Goal: Transaction & Acquisition: Purchase product/service

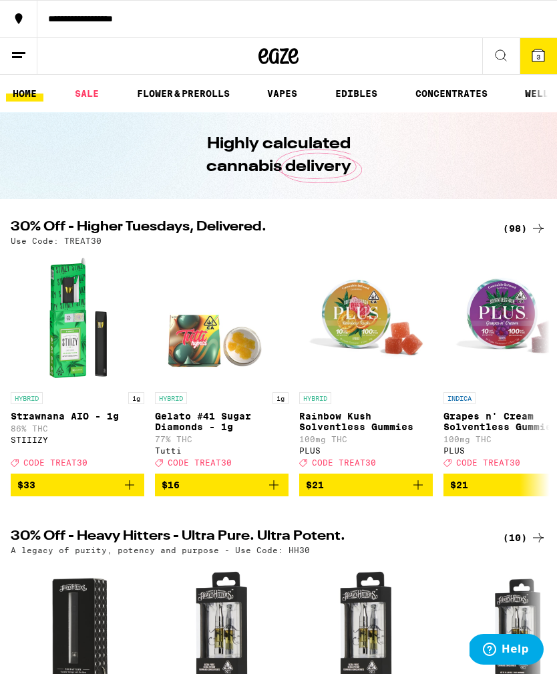
click at [521, 228] on div "(98)" at bounding box center [524, 229] width 43 height 16
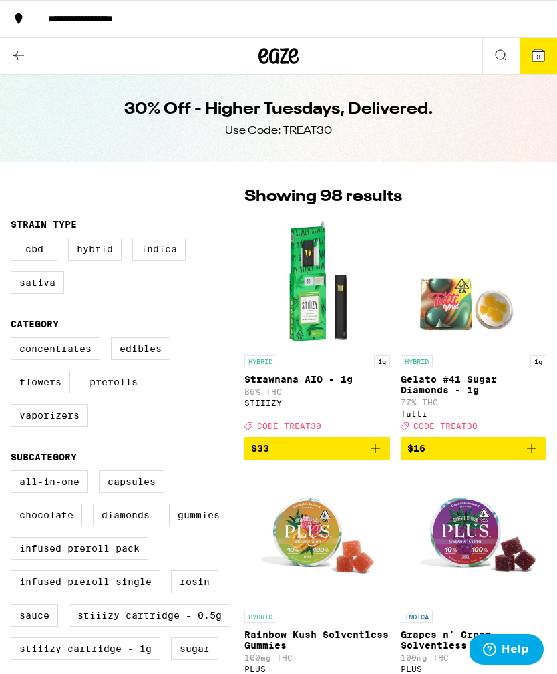
click at [124, 560] on label "Infused Preroll Pack" at bounding box center [80, 548] width 138 height 23
click at [14, 473] on input "Infused Preroll Pack" at bounding box center [13, 473] width 1 height 1
checkbox input "true"
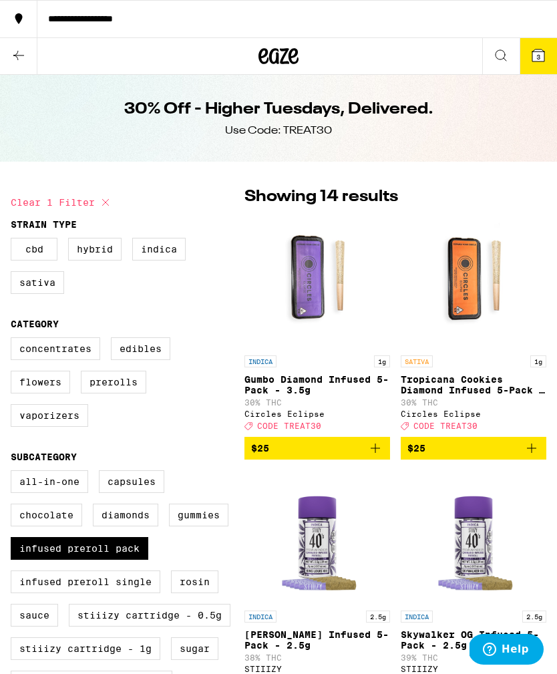
click at [73, 427] on label "Vaporizers" at bounding box center [50, 415] width 78 height 23
click at [14, 340] on input "Vaporizers" at bounding box center [13, 340] width 1 height 1
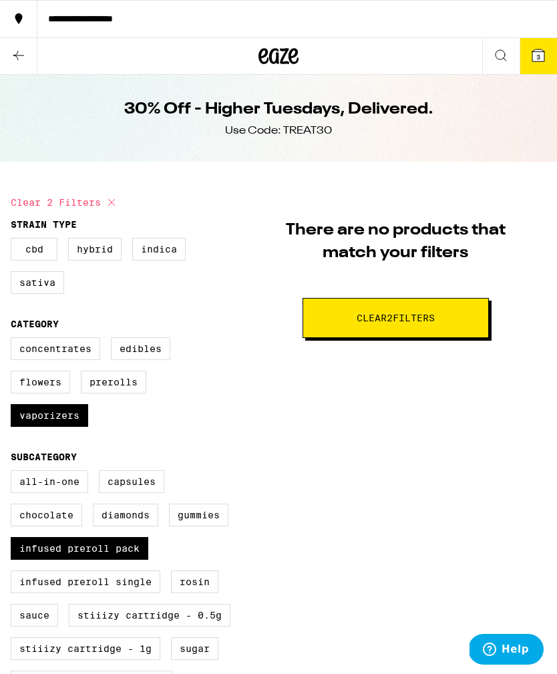
click at [70, 426] on label "Vaporizers" at bounding box center [50, 415] width 78 height 23
click at [14, 340] on input "Vaporizers" at bounding box center [13, 340] width 1 height 1
checkbox input "false"
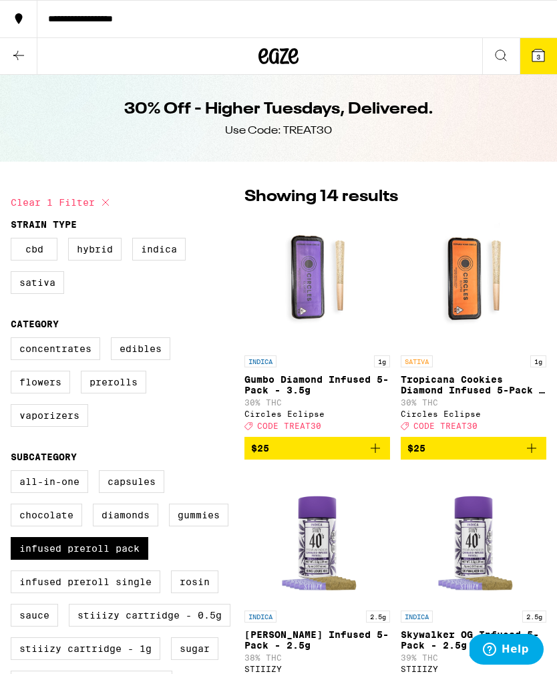
click at [118, 560] on label "Infused Preroll Pack" at bounding box center [80, 548] width 138 height 23
click at [14, 473] on input "Infused Preroll Pack" at bounding box center [13, 473] width 1 height 1
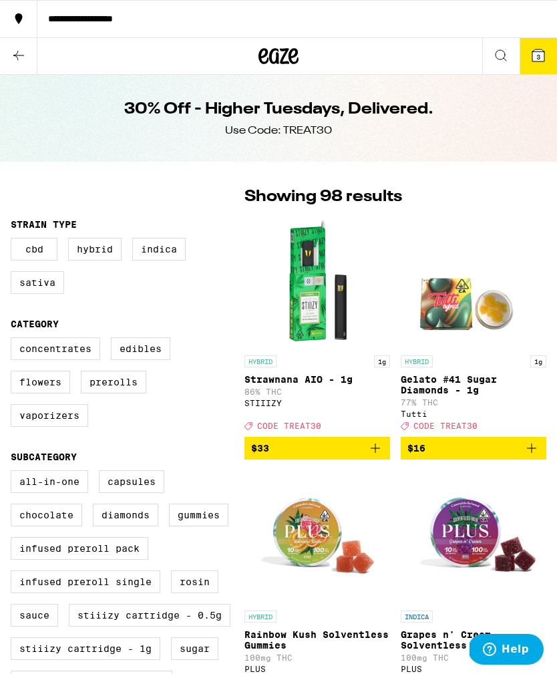
click at [130, 560] on label "Infused Preroll Pack" at bounding box center [80, 548] width 138 height 23
click at [14, 473] on input "Infused Preroll Pack" at bounding box center [13, 473] width 1 height 1
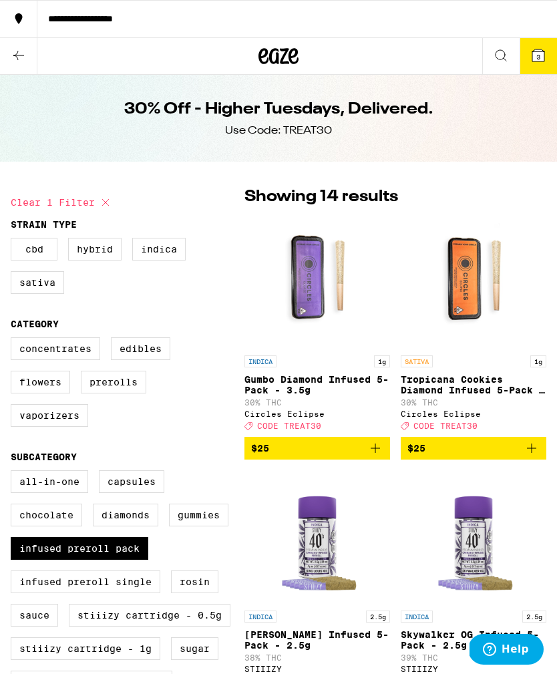
click at [128, 560] on label "Infused Preroll Pack" at bounding box center [80, 548] width 138 height 23
click at [14, 473] on input "Infused Preroll Pack" at bounding box center [13, 473] width 1 height 1
checkbox input "false"
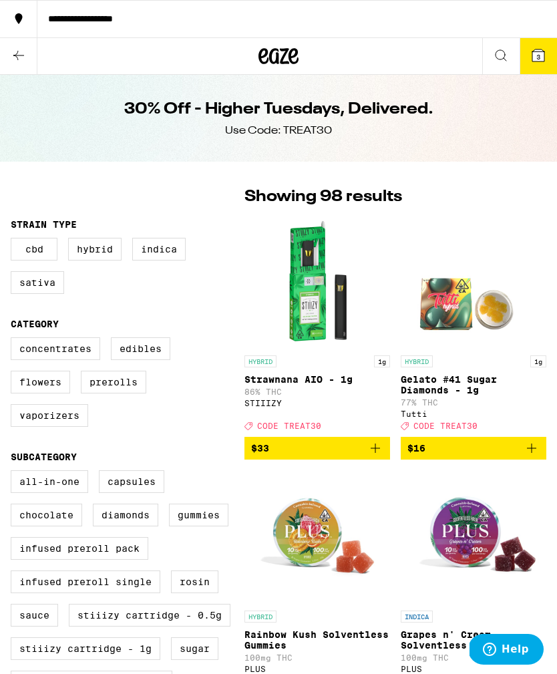
click at [72, 427] on label "Vaporizers" at bounding box center [50, 415] width 78 height 23
click at [14, 340] on input "Vaporizers" at bounding box center [13, 340] width 1 height 1
checkbox input "true"
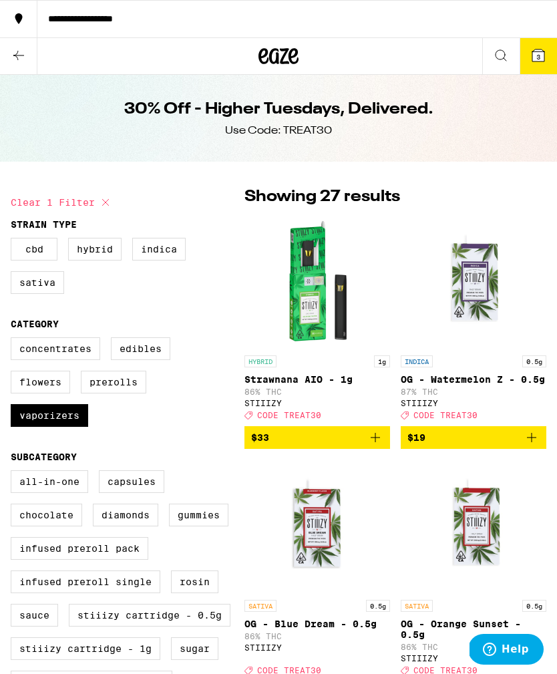
click at [538, 65] on button "3" at bounding box center [538, 56] width 37 height 36
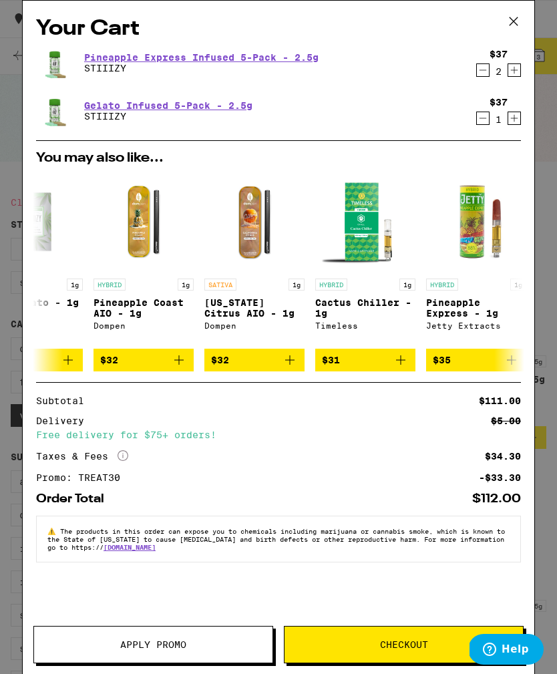
scroll to position [0, 387]
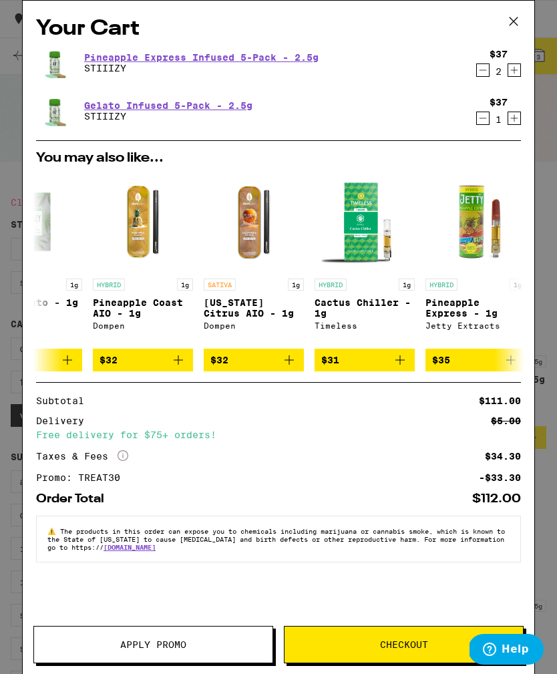
click at [403, 644] on span "Checkout" at bounding box center [404, 644] width 48 height 9
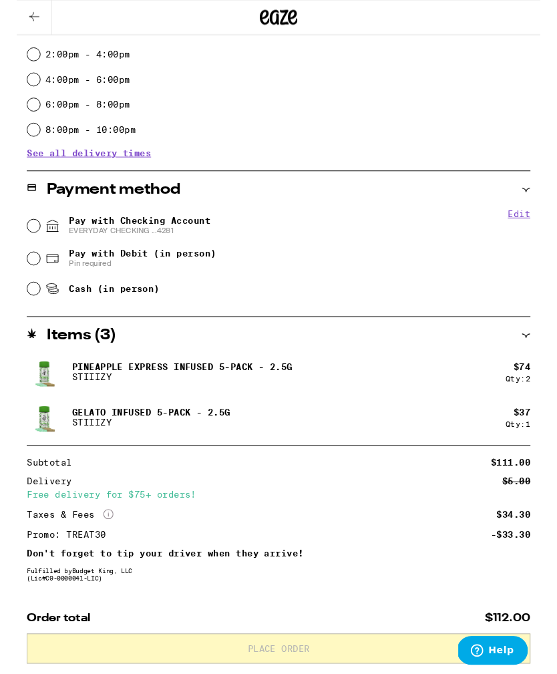
click at [22, 245] on input "Pay with Checking Account EVERYDAY CHECKING ...4281" at bounding box center [17, 240] width 13 height 13
radio input "true"
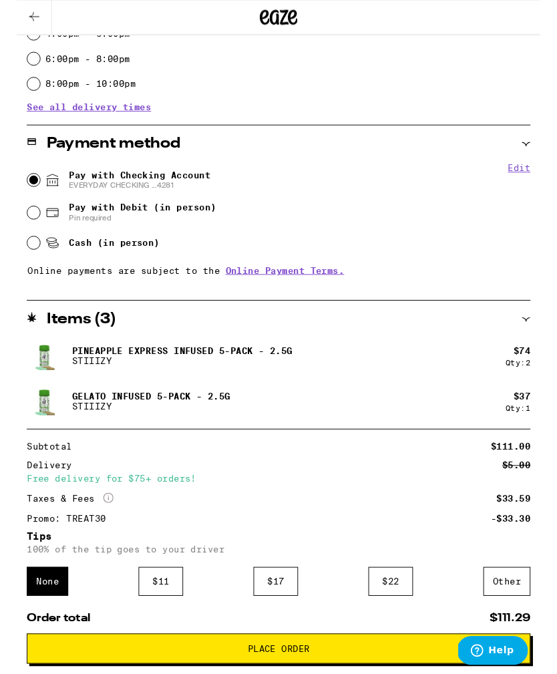
scroll to position [552, 0]
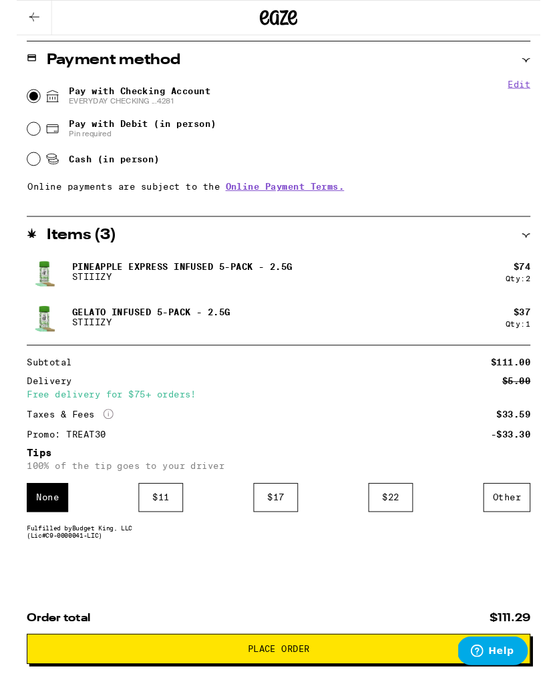
click at [532, 524] on div "Other" at bounding box center [522, 529] width 50 height 31
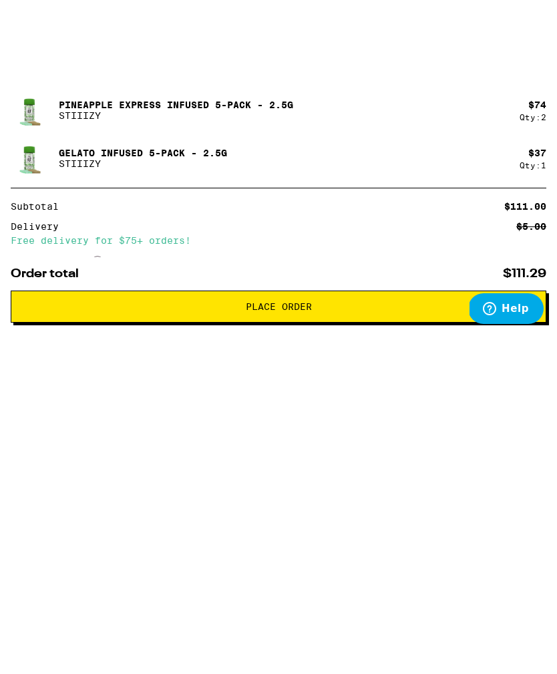
scroll to position [636, 0]
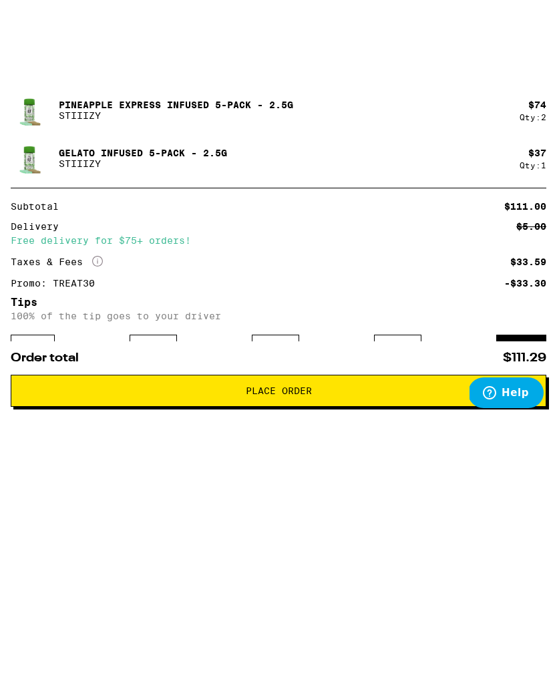
type input "5"
click at [536, 464] on div "Save" at bounding box center [535, 478] width 24 height 29
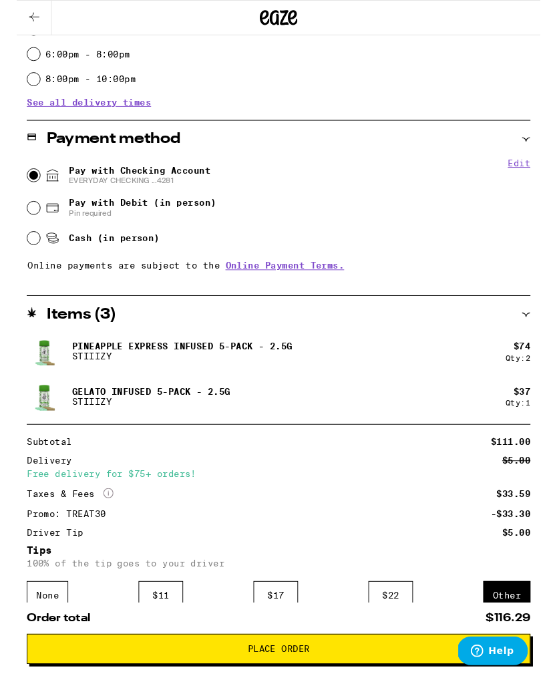
scroll to position [614, 0]
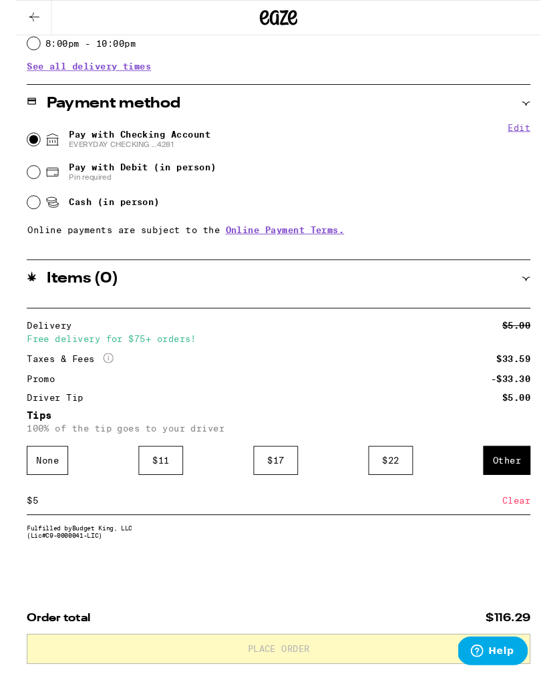
scroll to position [574, 0]
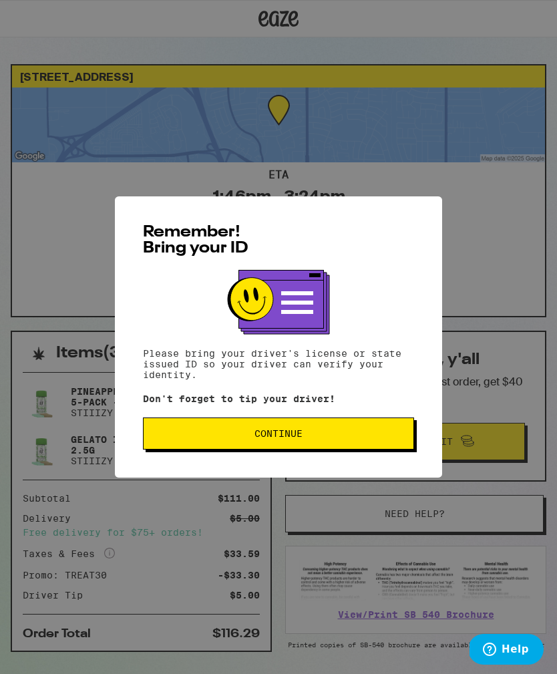
click at [360, 438] on span "Continue" at bounding box center [278, 433] width 249 height 9
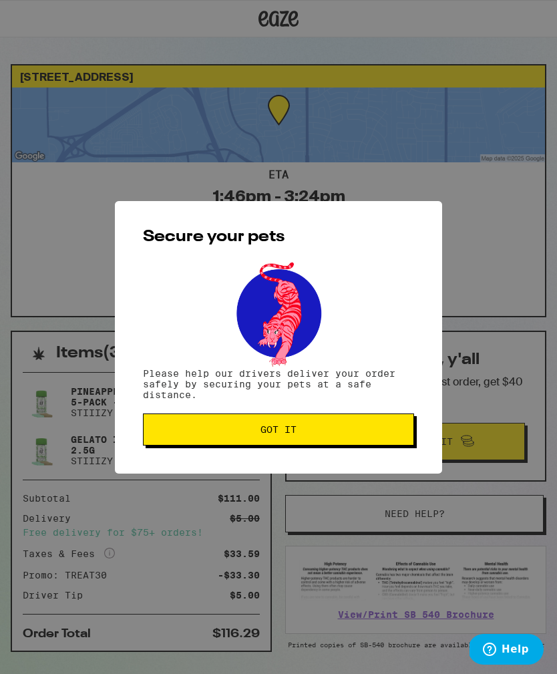
click at [379, 434] on span "Got it" at bounding box center [278, 429] width 249 height 9
